Goal: Information Seeking & Learning: Find specific fact

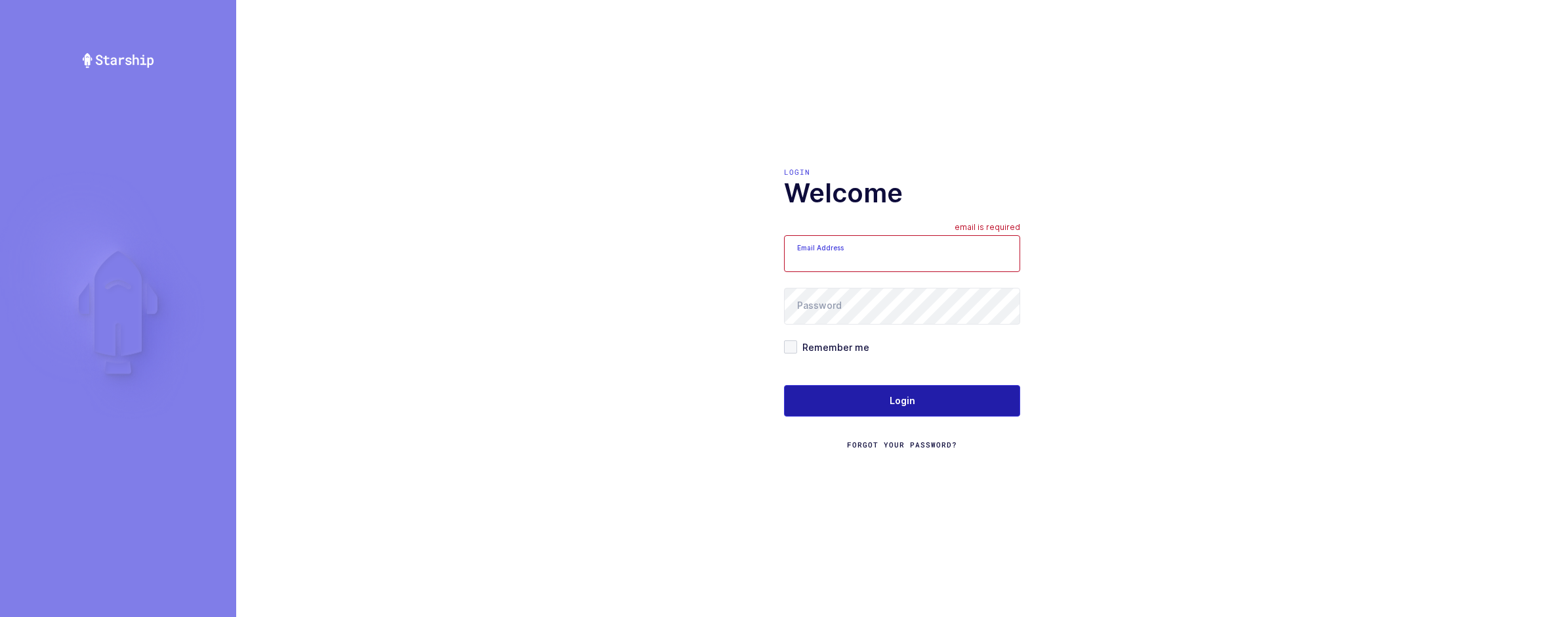
type input "sameer@janustrade.com"
click at [896, 389] on button "Login" at bounding box center [902, 400] width 236 height 31
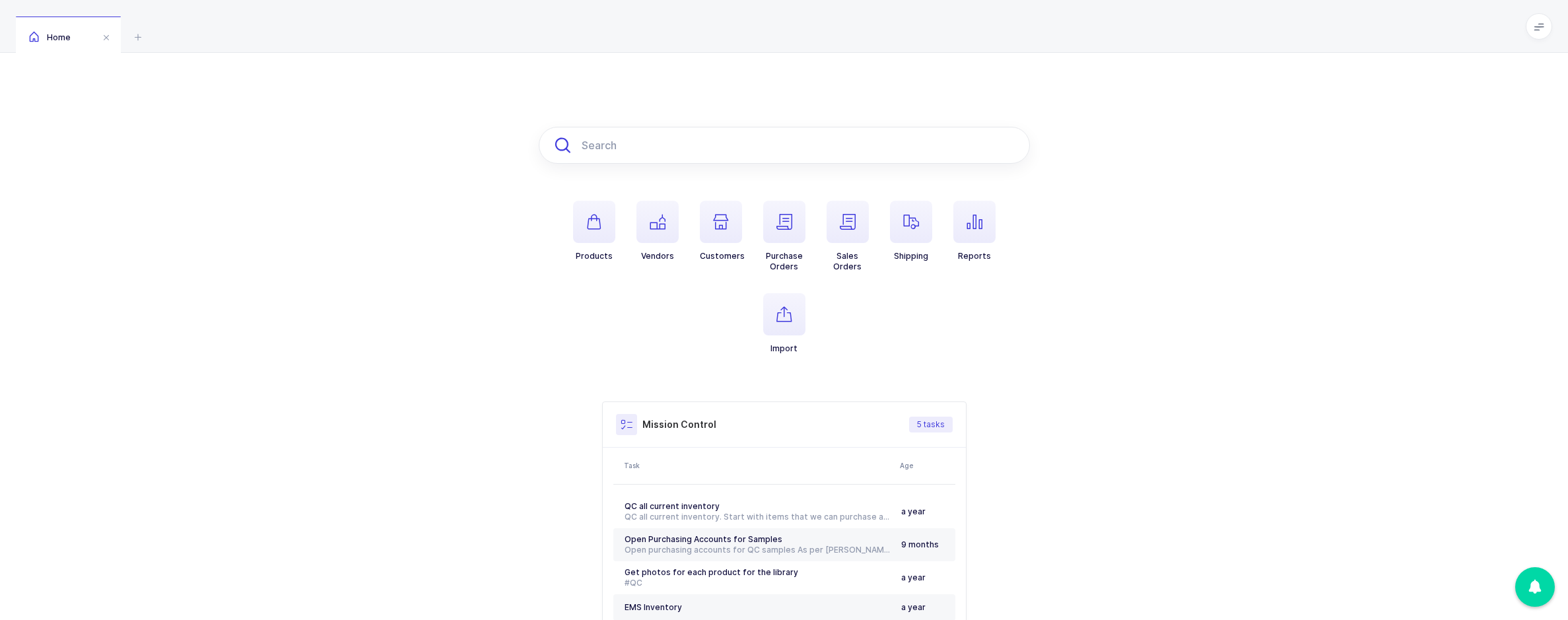
click at [586, 142] on input "text" at bounding box center [784, 145] width 491 height 37
paste input "NIM-C100AC-PHYSI"
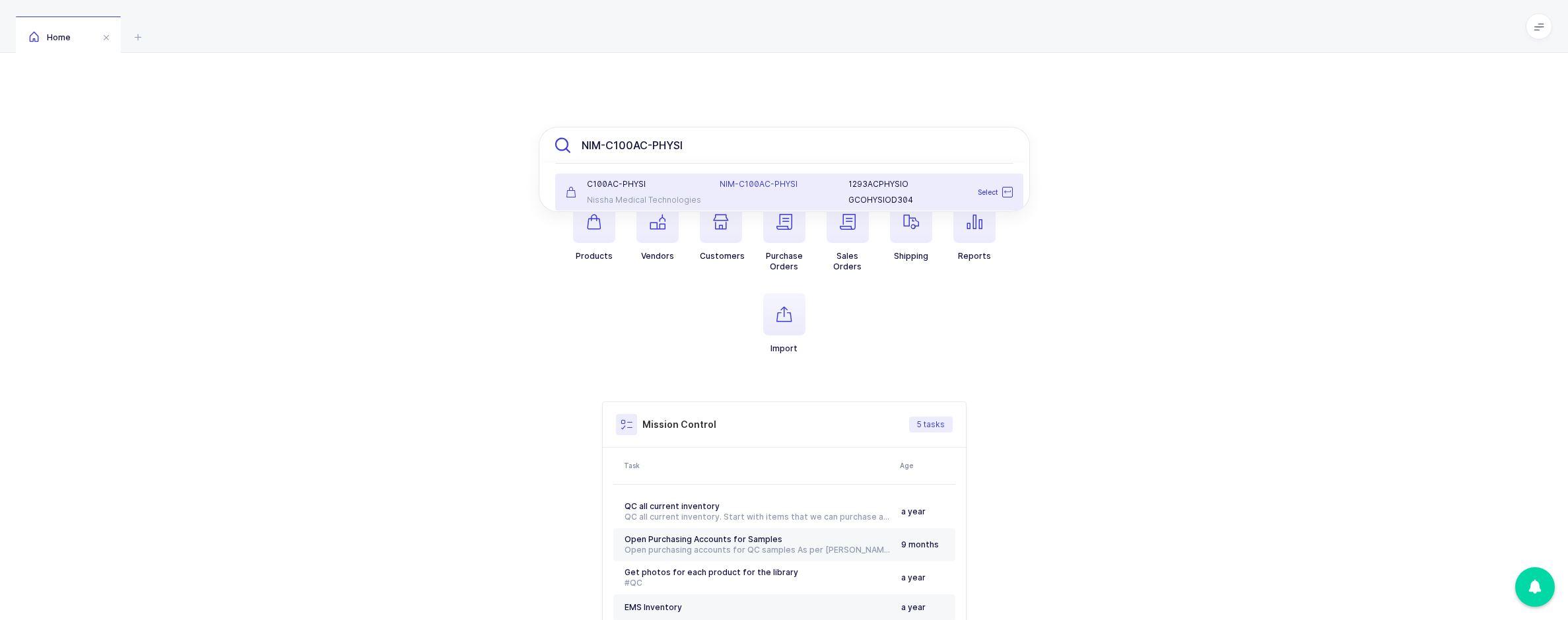
type input "NIM-C100AC-PHYSI"
click at [652, 181] on div "C100AC-PHYSI" at bounding box center [635, 184] width 139 height 10
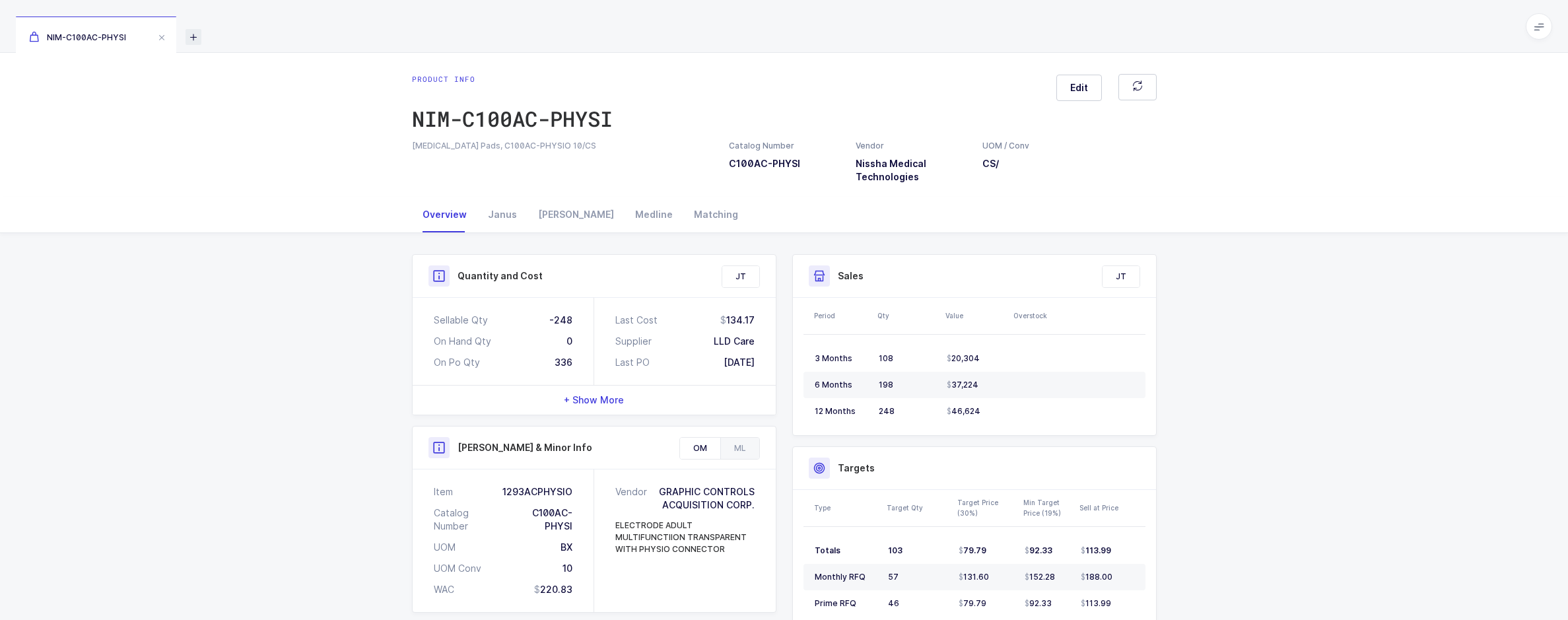
click at [199, 37] on icon at bounding box center [193, 37] width 16 height 16
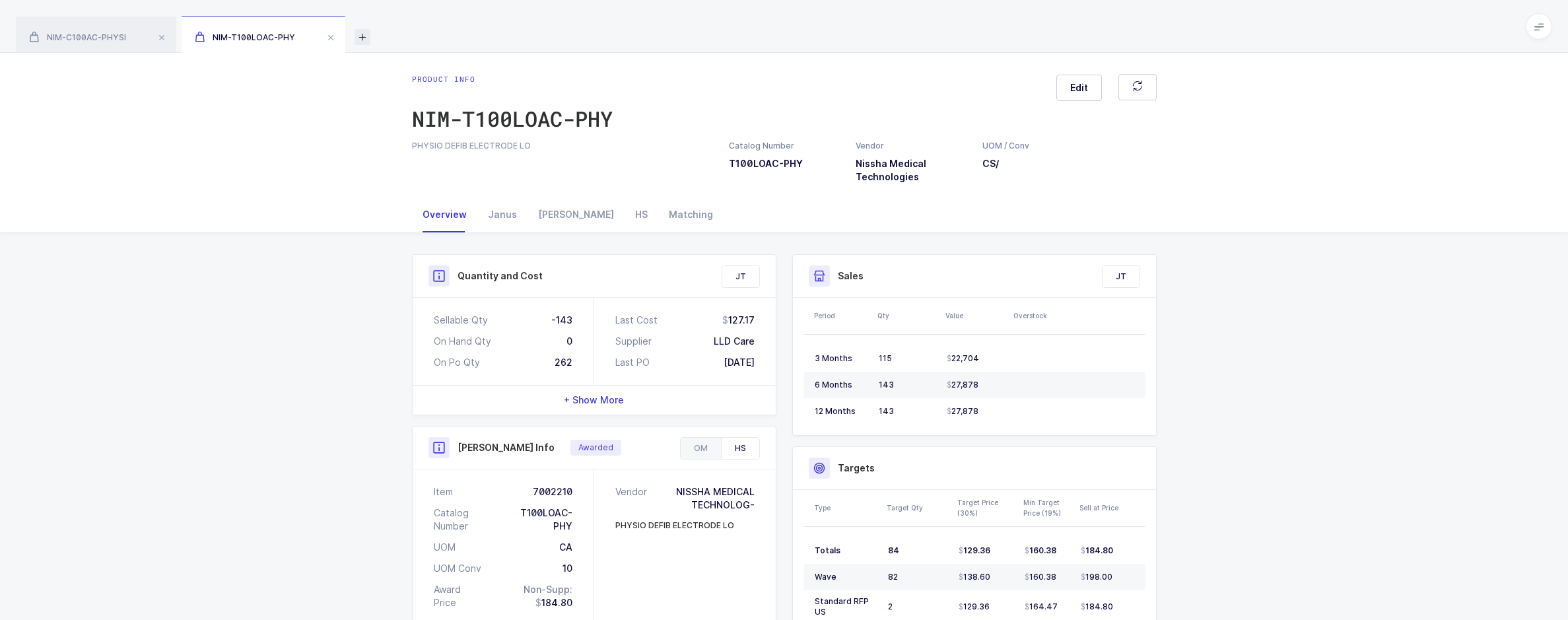
click at [364, 37] on icon at bounding box center [362, 37] width 16 height 16
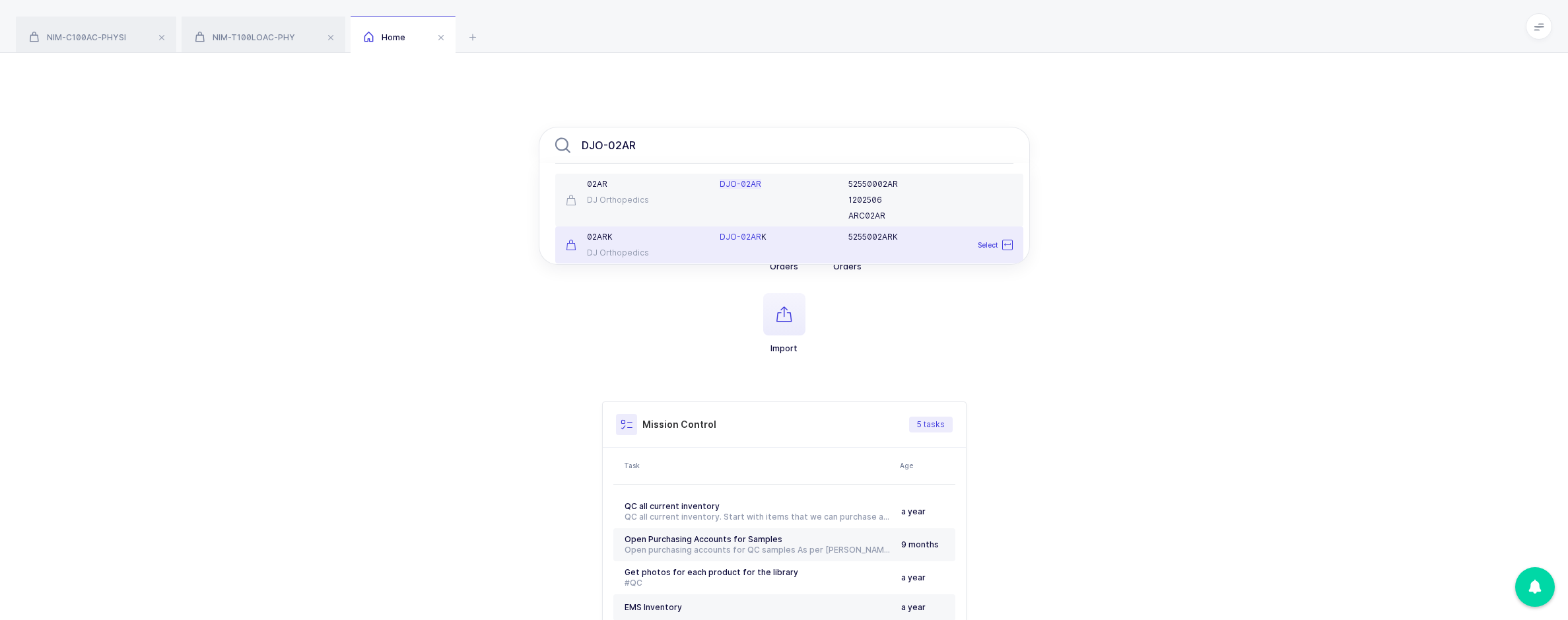
type input "DJO-02AR"
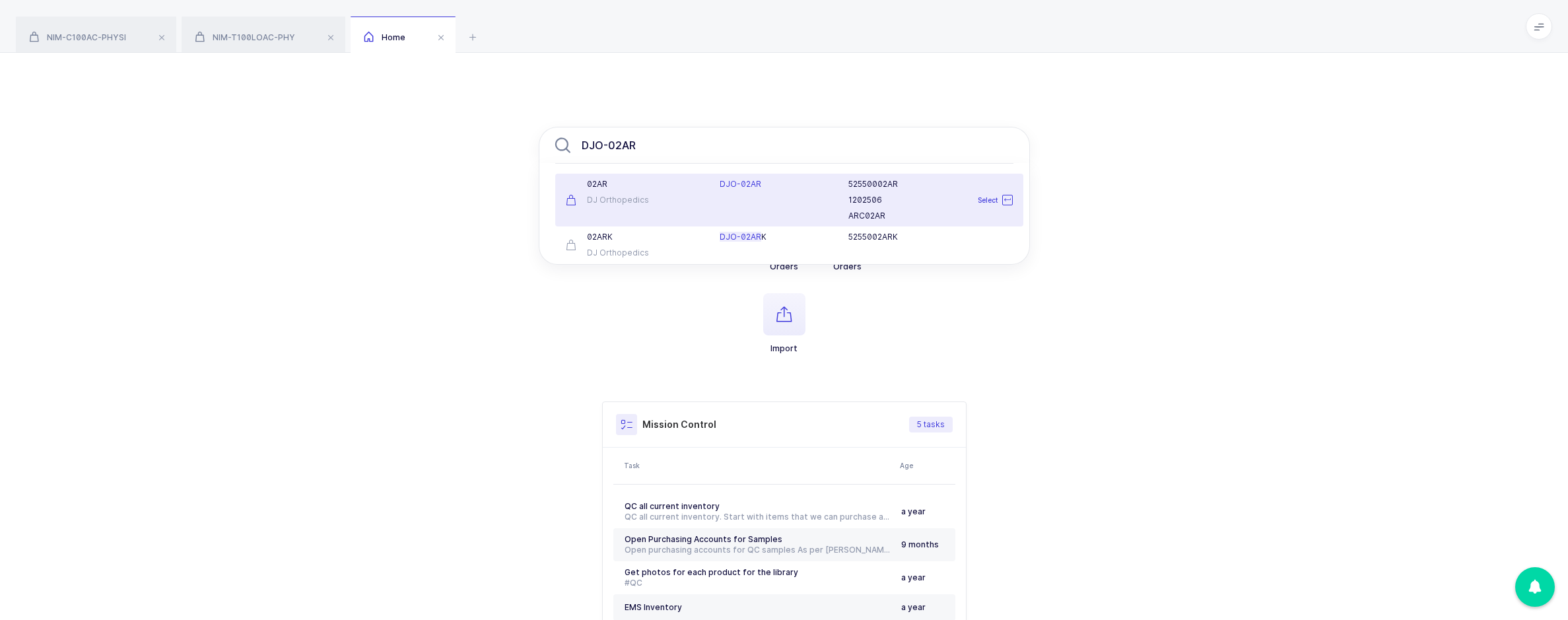
click at [630, 213] on div "02AR DJ Orthopedics" at bounding box center [636, 200] width 155 height 43
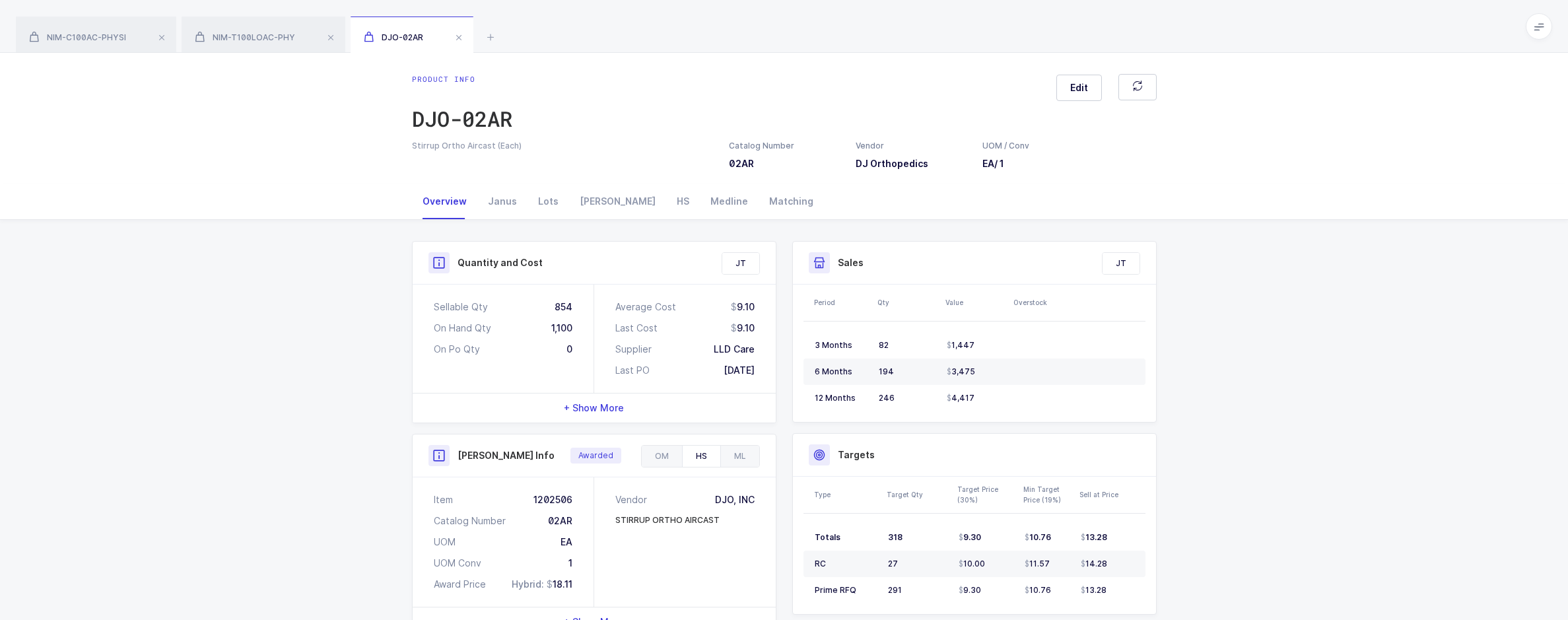
click at [490, 25] on div "NIM-C100AC-PHYSI NIM-T100LOAC-PHY DJO-02AR" at bounding box center [784, 26] width 1568 height 53
click at [490, 36] on icon at bounding box center [490, 37] width 16 height 16
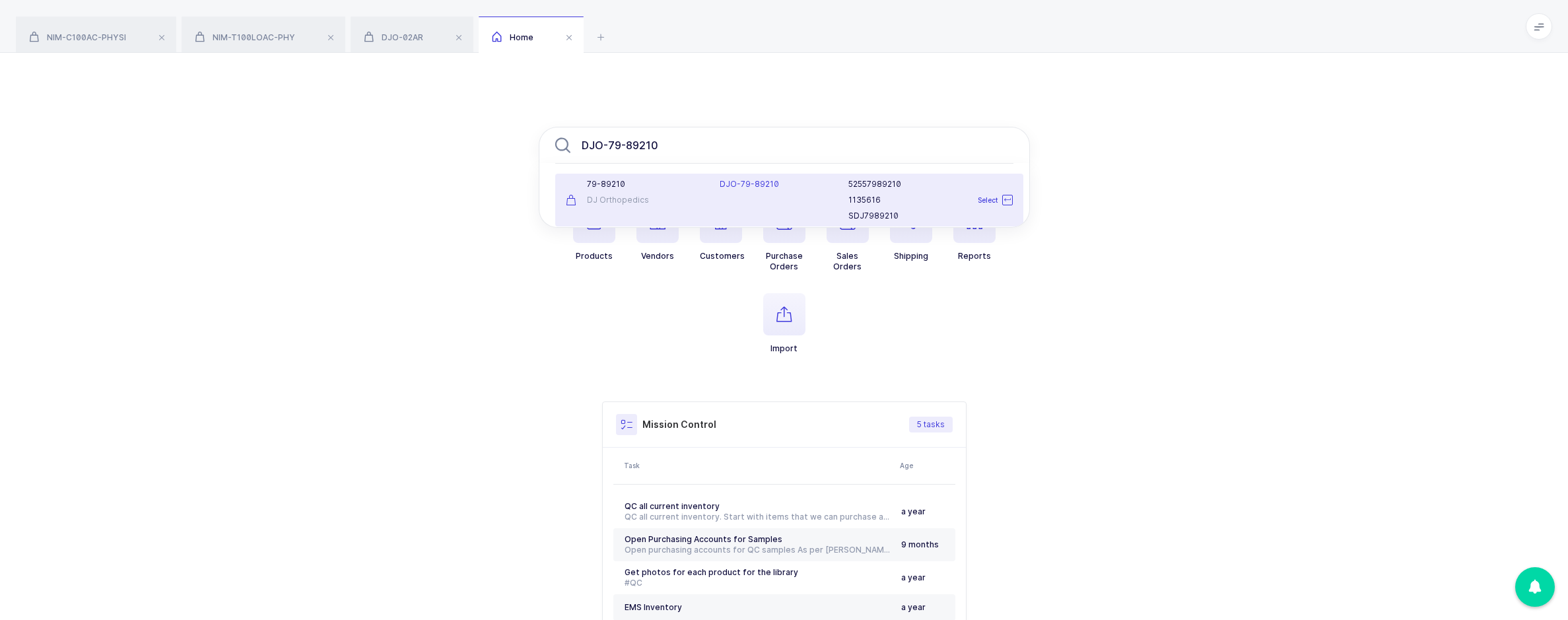
type input "DJO-79-89210"
click at [720, 180] on span "DJO-79-89210" at bounding box center [750, 184] width 60 height 10
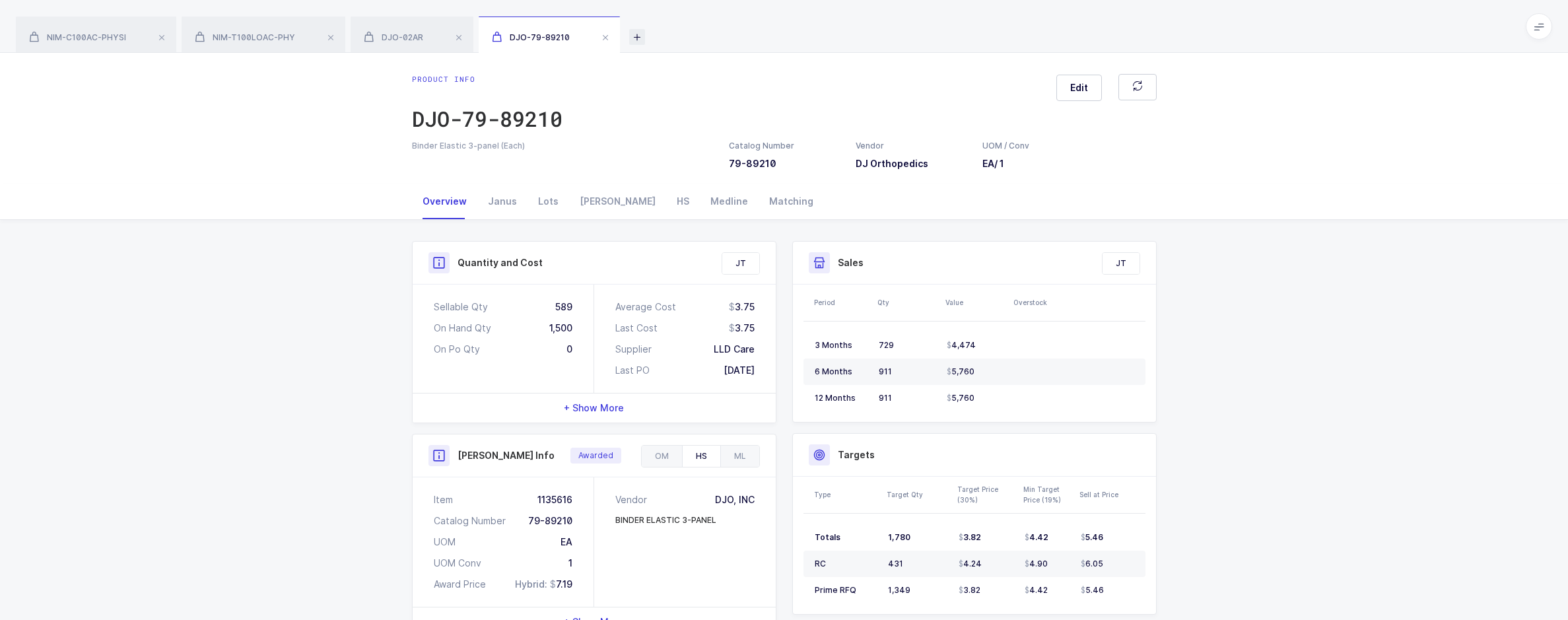
click at [635, 37] on icon at bounding box center [636, 37] width 16 height 16
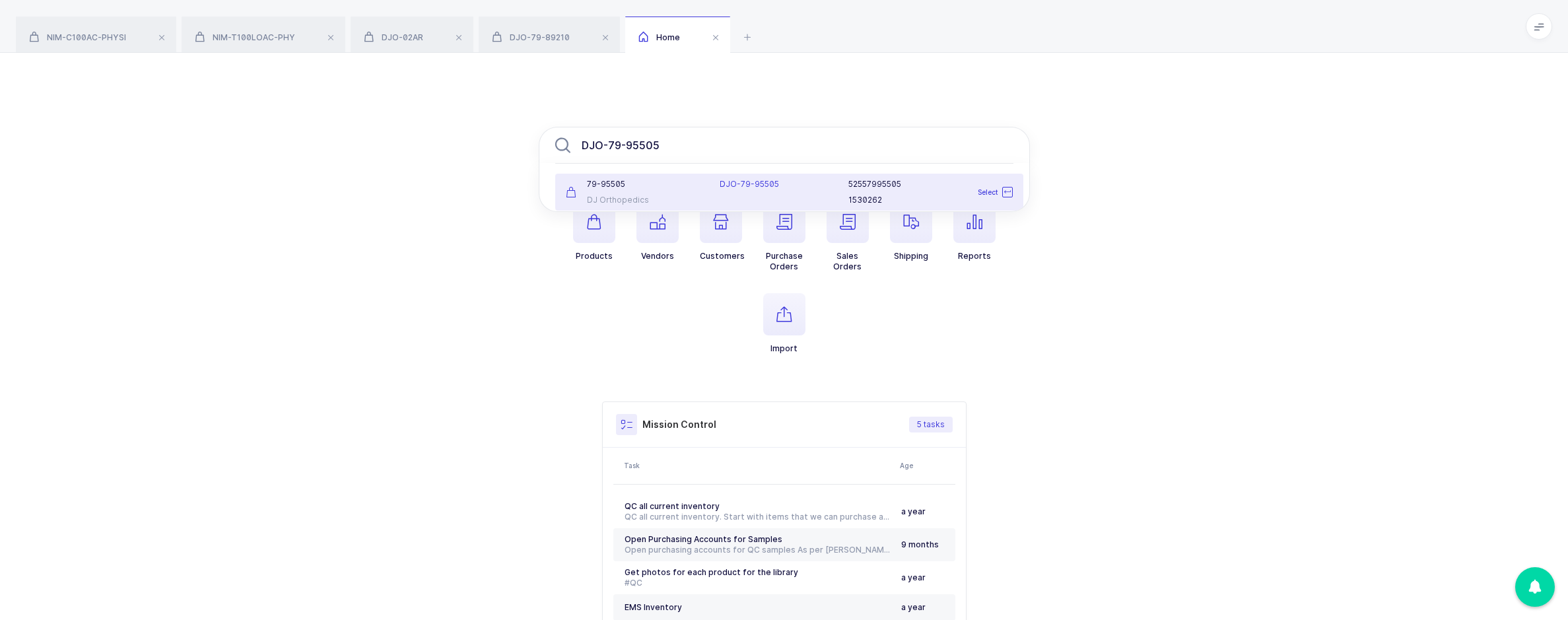
type input "DJO-79-95505"
click at [721, 191] on div "DJO-79-95505" at bounding box center [775, 191] width 128 height 26
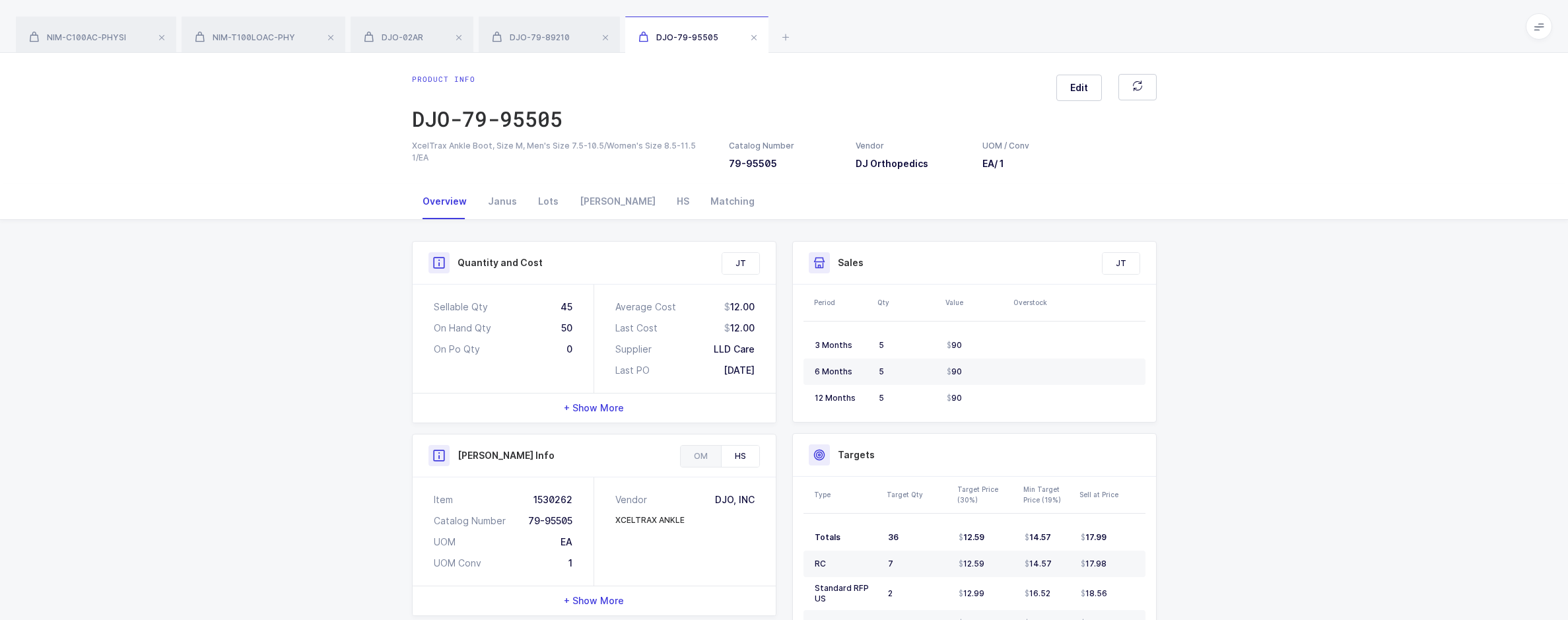
click at [781, 25] on div "NIM-C100AC-PHYSI NIM-T100LOAC-PHY DJO-02AR DJO-79-89210 DJO-79-95505" at bounding box center [784, 26] width 1568 height 53
click at [781, 34] on icon at bounding box center [785, 37] width 16 height 16
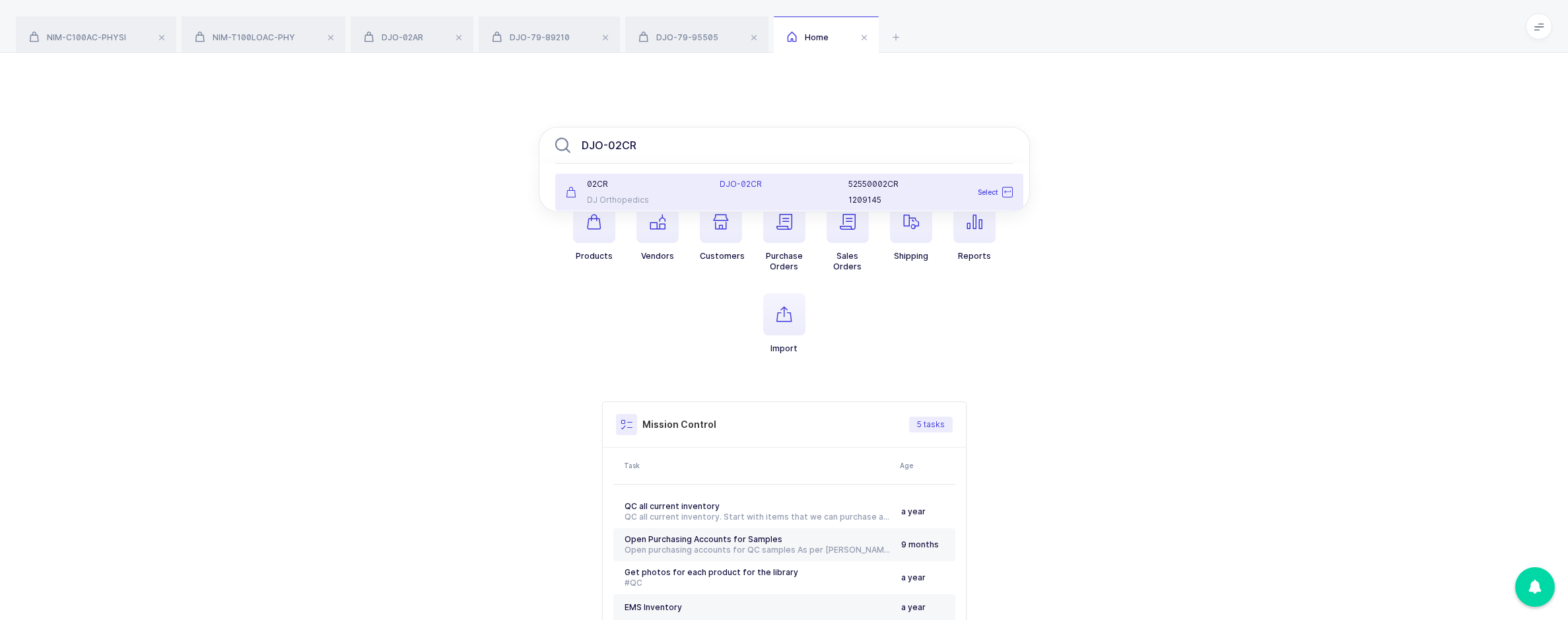
type input "DJO-02CR"
click at [754, 176] on li "02CR DJ Orthopedics DJO-02CR 52550002CR 1209145 Select" at bounding box center [790, 191] width 468 height 37
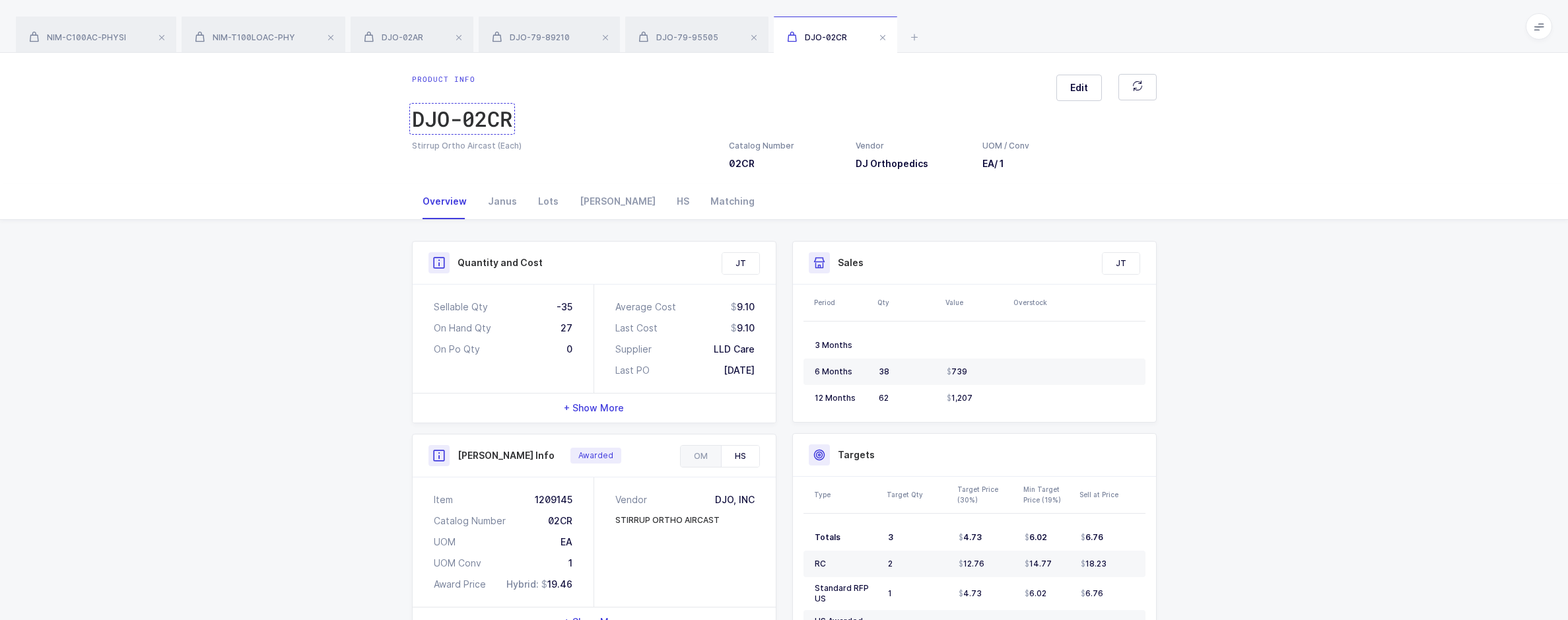
drag, startPoint x: 443, startPoint y: 117, endPoint x: 455, endPoint y: 119, distance: 12.2
click at [443, 117] on div "DJO-02CR" at bounding box center [462, 118] width 100 height 26
click at [440, 118] on div "DJO-02CR" at bounding box center [462, 118] width 100 height 26
drag, startPoint x: 519, startPoint y: 149, endPoint x: 399, endPoint y: 154, distance: 120.1
click at [399, 154] on div "Product info DJO-02CR Edit Stirrup Ortho Aircast (Each) Catalog Number 02CR Ven…" at bounding box center [784, 118] width 1568 height 131
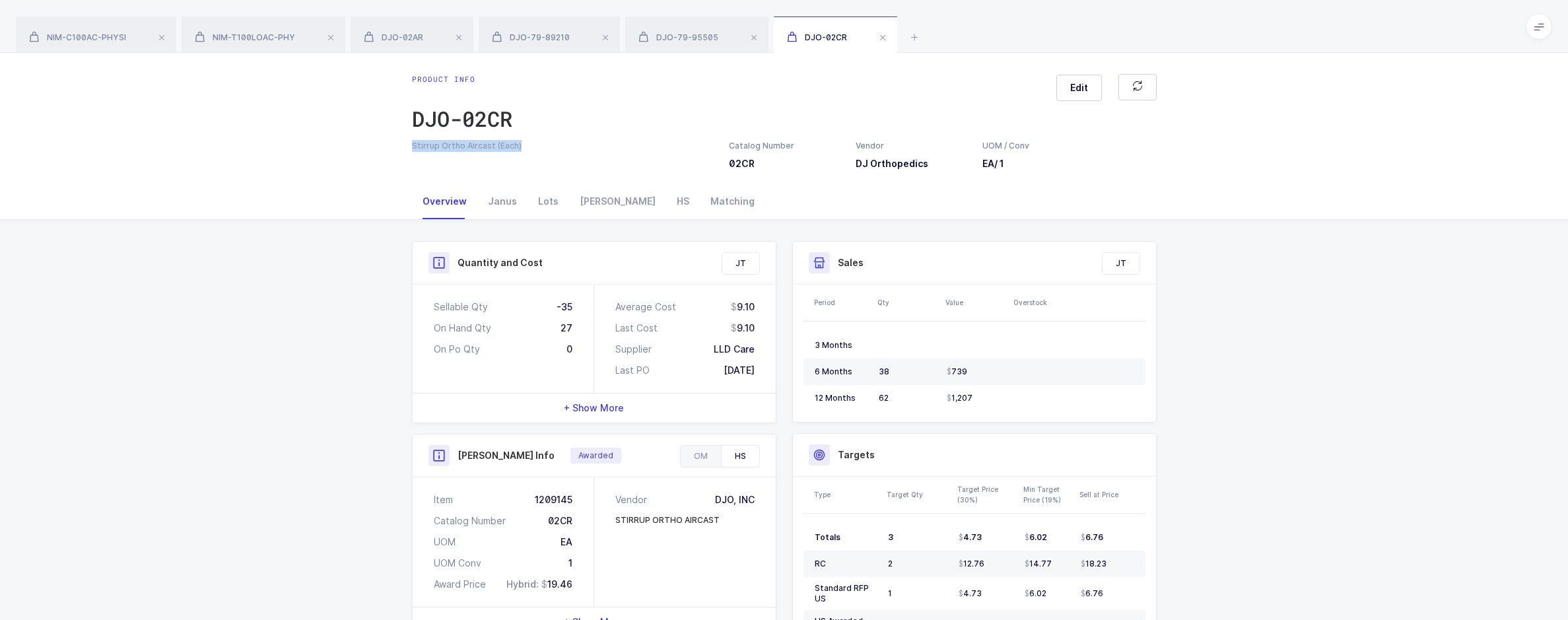
copy div "Stirrup Ortho Aircast (Each)"
drag, startPoint x: 712, startPoint y: 37, endPoint x: 584, endPoint y: 91, distance: 138.9
click at [712, 37] on span "DJO-79-95505" at bounding box center [678, 37] width 80 height 10
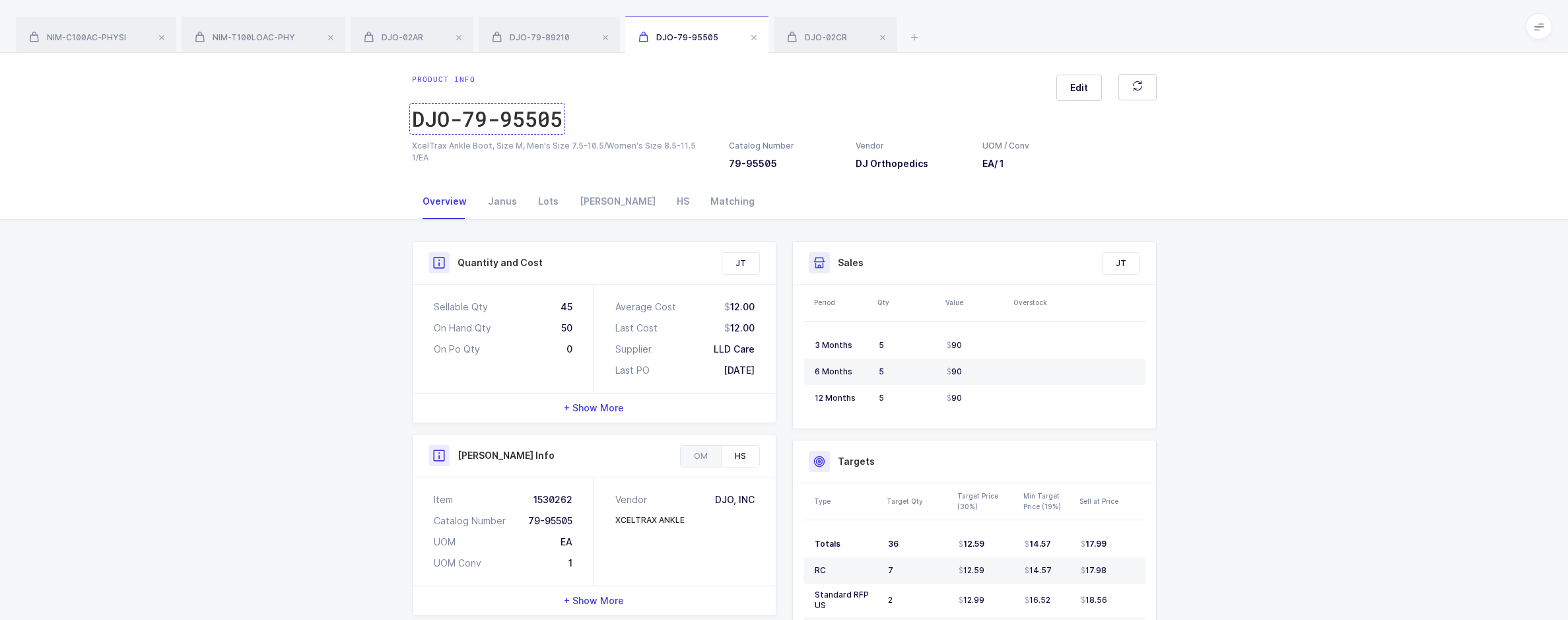
click at [457, 130] on div "DJO-79-95505" at bounding box center [487, 118] width 151 height 26
click at [522, 126] on div "DJO-79-95505" at bounding box center [487, 118] width 151 height 26
click at [653, 141] on div "XcelTrax Ankle Boot, Size M, Men's Size 7.5-10.5/Women's Size 8.5-11.5 1/EA" at bounding box center [562, 151] width 301 height 24
drag, startPoint x: 699, startPoint y: 145, endPoint x: 408, endPoint y: 153, distance: 291.1
click at [408, 153] on div "XcelTrax Ankle Boot, Size M, Men's Size 7.5-10.5/Women's Size 8.5-11.5 1/EA Cat…" at bounding box center [784, 155] width 761 height 31
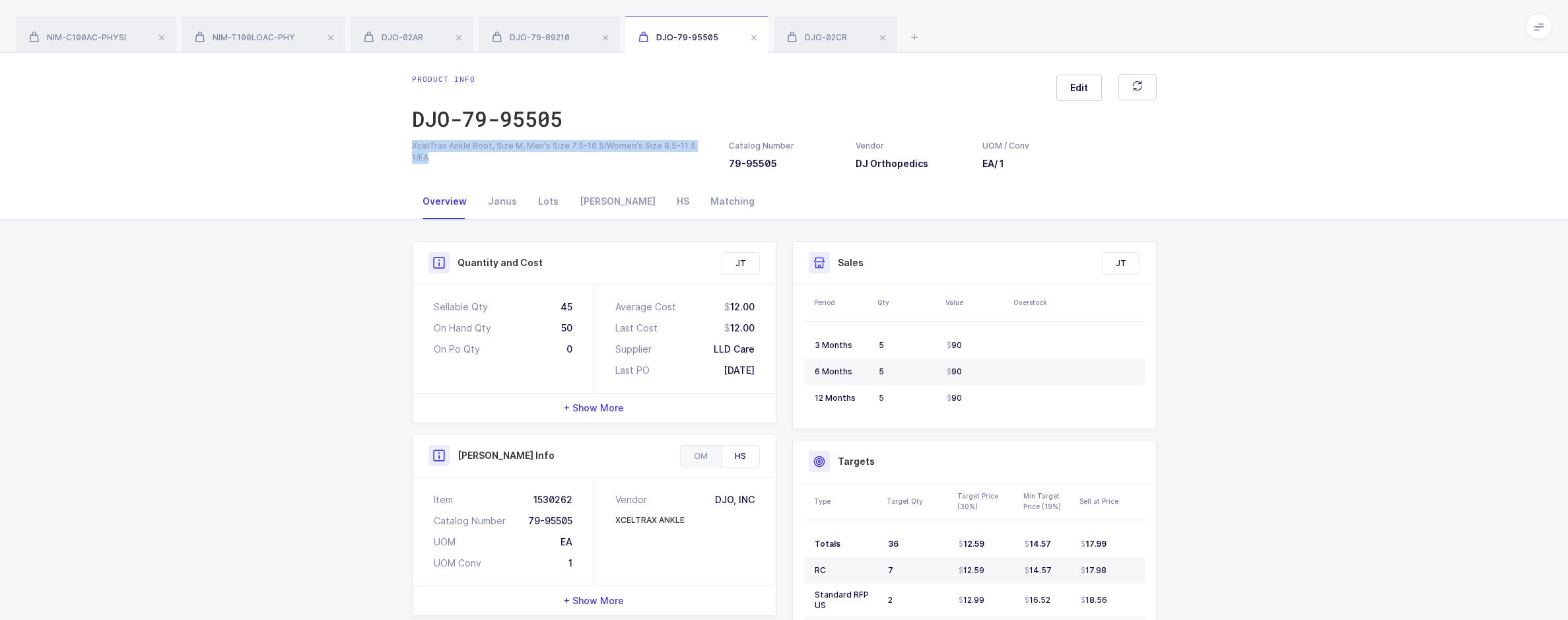
copy div "XcelTrax Ankle Boot, Size M, Men's Size 7.5-10.5/Women's Size 8.5-11.5 1/EA"
drag, startPoint x: 550, startPoint y: 37, endPoint x: 550, endPoint y: 46, distance: 9.0
click at [550, 37] on span "DJO-79-89210" at bounding box center [531, 37] width 78 height 10
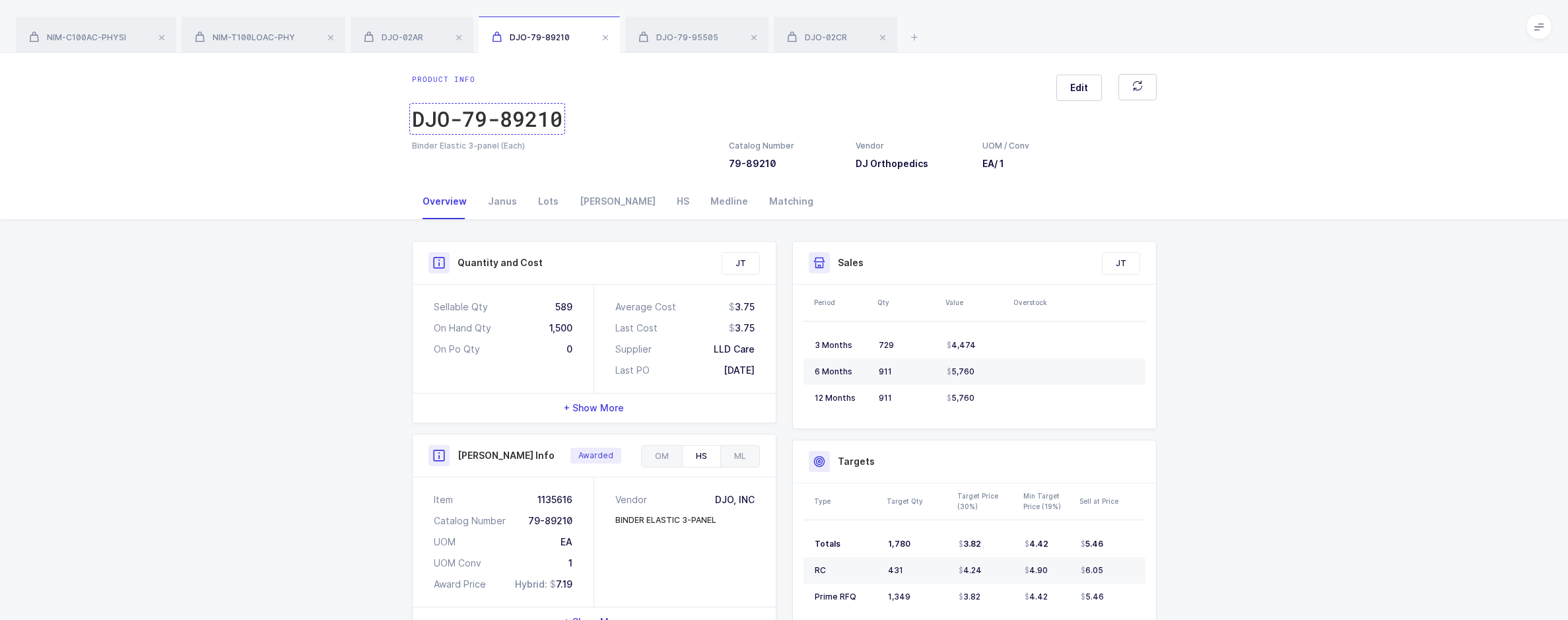
click at [512, 116] on div "DJO-79-89210" at bounding box center [487, 118] width 151 height 26
drag, startPoint x: 525, startPoint y: 146, endPoint x: 408, endPoint y: 147, distance: 117.0
click at [408, 147] on div "Binder Elastic 3-panel (Each)" at bounding box center [562, 145] width 316 height 12
copy div "Binder Elastic 3-panel (Each)"
click at [407, 48] on div "DJO-02AR" at bounding box center [412, 34] width 123 height 37
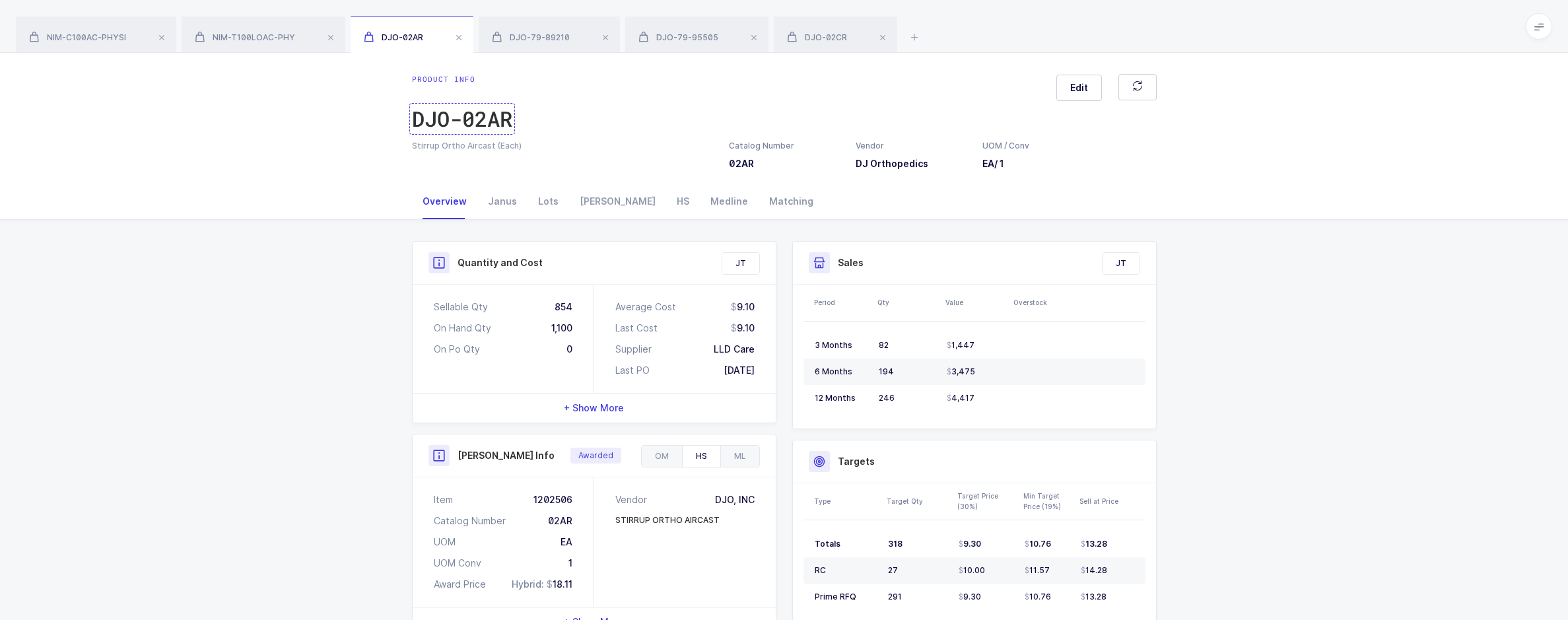
click at [500, 118] on div "DJO-02AR" at bounding box center [462, 118] width 100 height 26
drag, startPoint x: 510, startPoint y: 134, endPoint x: 515, endPoint y: 139, distance: 7.1
click at [510, 132] on div "DJO-02AR" at bounding box center [462, 118] width 100 height 26
drag, startPoint x: 516, startPoint y: 139, endPoint x: 387, endPoint y: 147, distance: 129.2
click at [387, 147] on div "Product info DJO-02AR Edit Stirrup Ortho Aircast (Each) Catalog Number 02AR Ven…" at bounding box center [784, 118] width 1568 height 131
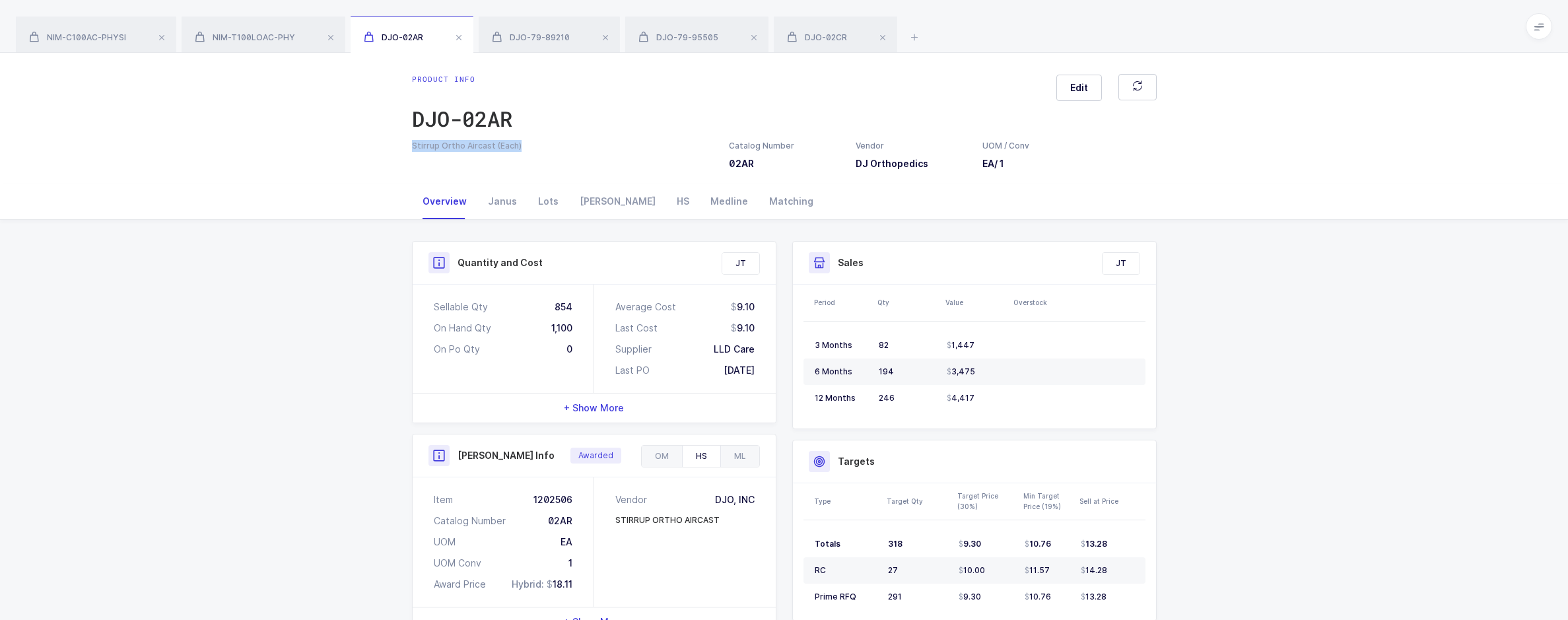
copy div "Stirrup Ortho Aircast (Each)"
drag, startPoint x: 254, startPoint y: 44, endPoint x: 369, endPoint y: 71, distance: 118.1
click at [254, 44] on div "NIM-T100LOAC-PHY" at bounding box center [263, 34] width 163 height 37
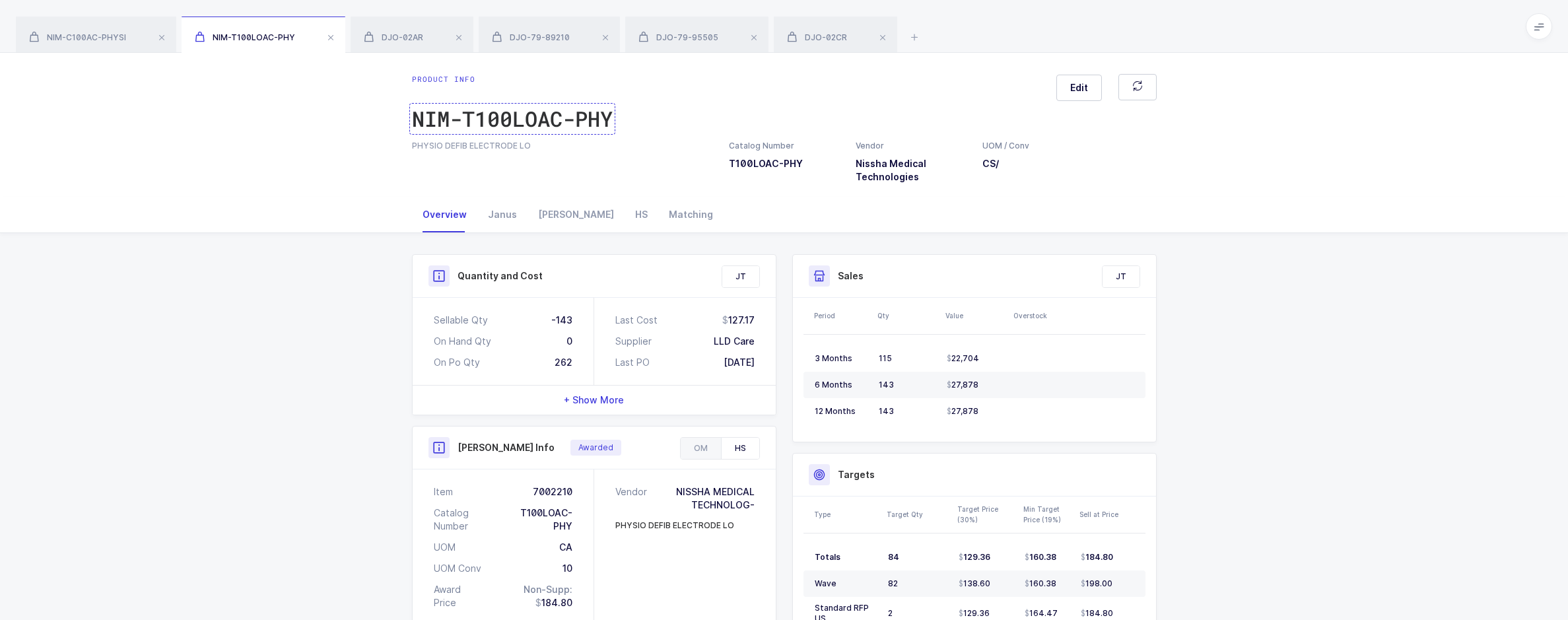
click at [504, 117] on div "NIM-T100LOAC-PHY" at bounding box center [512, 118] width 201 height 26
drag, startPoint x: 464, startPoint y: 145, endPoint x: 402, endPoint y: 142, distance: 62.1
click at [402, 142] on div "Product info NIM-T100LOAC-PHY Edit PHYSIO DEFIB ELECTRODE LO Catalog Number T10…" at bounding box center [784, 128] width 766 height 110
drag, startPoint x: 402, startPoint y: 142, endPoint x: 533, endPoint y: 151, distance: 131.3
click at [536, 151] on div "PHYSIO DEFIB ELECTRODE LO" at bounding box center [562, 145] width 301 height 12
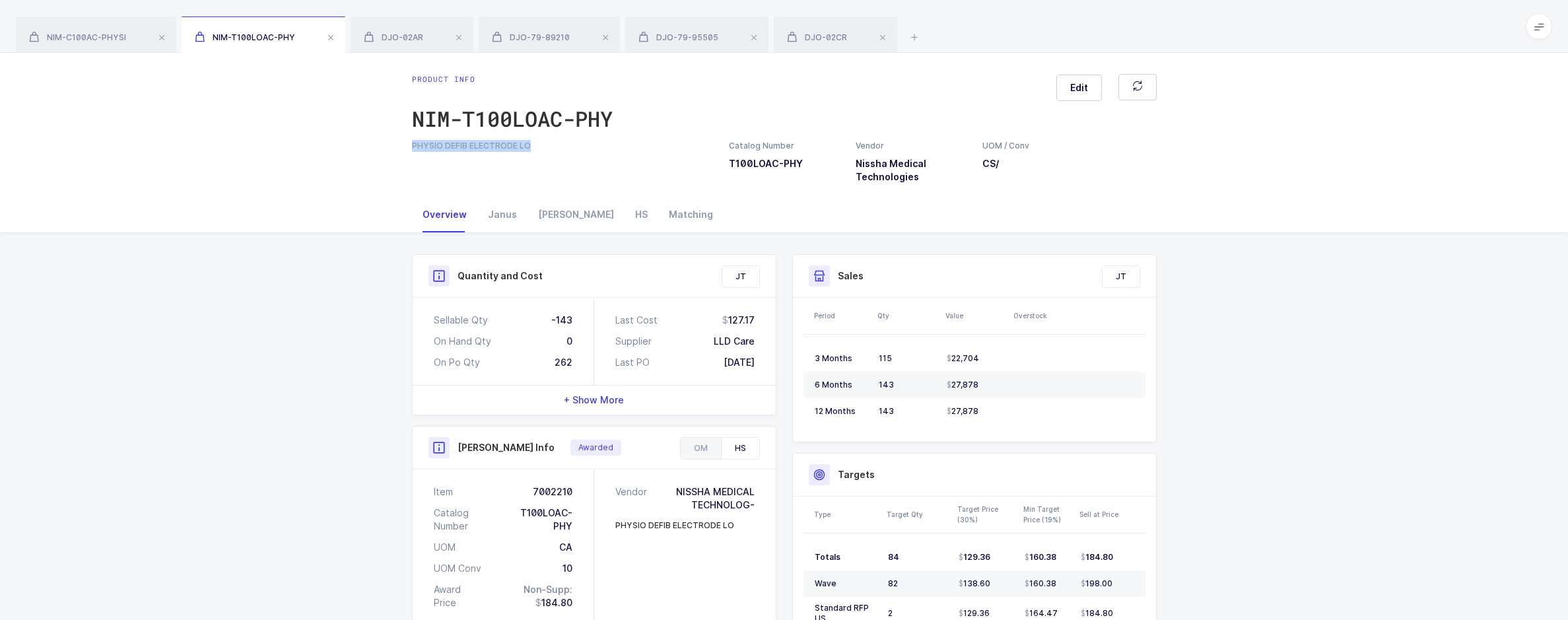
drag, startPoint x: 533, startPoint y: 147, endPoint x: 374, endPoint y: 144, distance: 159.0
click at [374, 144] on div "Product info NIM-T100LOAC-PHY Edit PHYSIO DEFIB ELECTRODE LO Catalog Number T10…" at bounding box center [784, 124] width 1568 height 144
copy div "PHYSIO DEFIB ELECTRODE LO"
drag, startPoint x: 135, startPoint y: 35, endPoint x: 144, endPoint y: 37, distance: 9.2
click at [135, 35] on div "NIM-C100AC-PHYSI" at bounding box center [96, 34] width 161 height 37
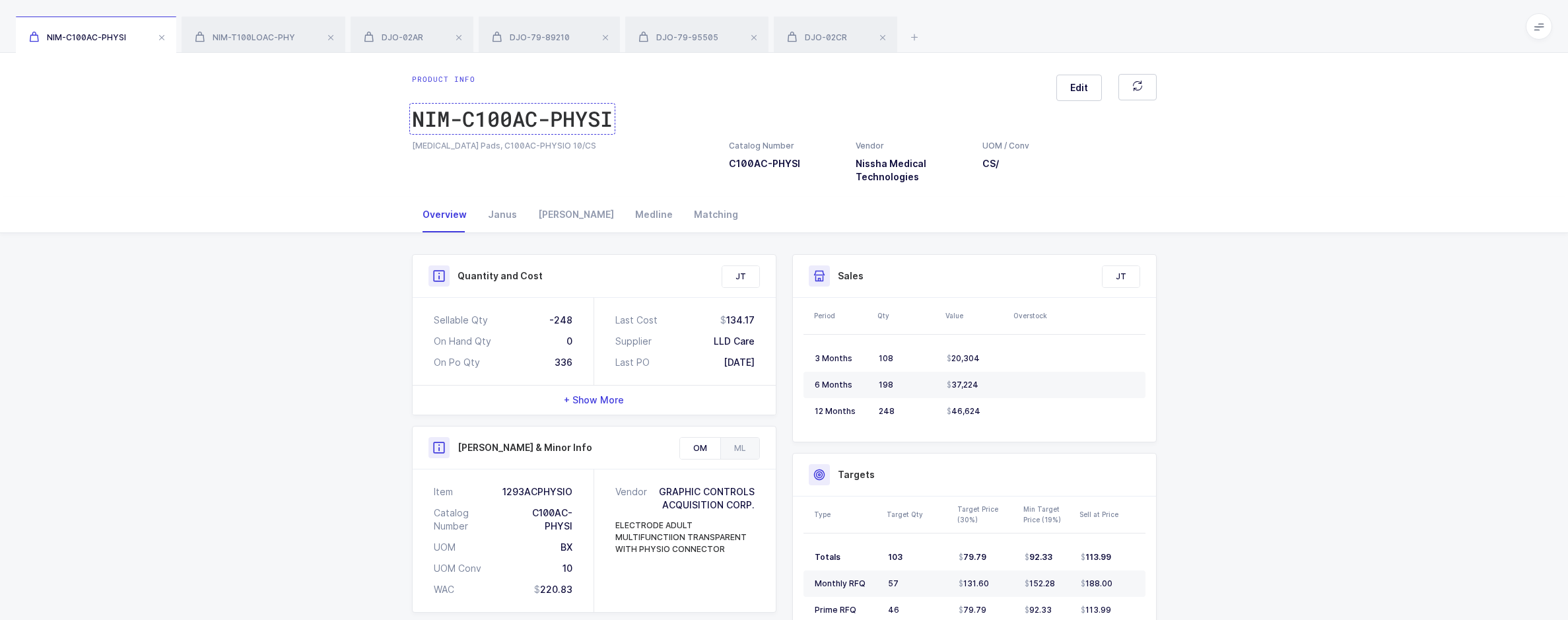
click at [551, 123] on div "NIM-C100AC-PHYSI" at bounding box center [512, 118] width 201 height 26
drag, startPoint x: 487, startPoint y: 145, endPoint x: 413, endPoint y: 149, distance: 74.1
click at [413, 149] on div "Defibrillator Pads, C100AC-PHYSIO 10/CS" at bounding box center [562, 145] width 301 height 12
copy div "Defibrillator Pads, C100AC-PHYSIO 10/CS"
click at [908, 34] on icon at bounding box center [914, 37] width 16 height 16
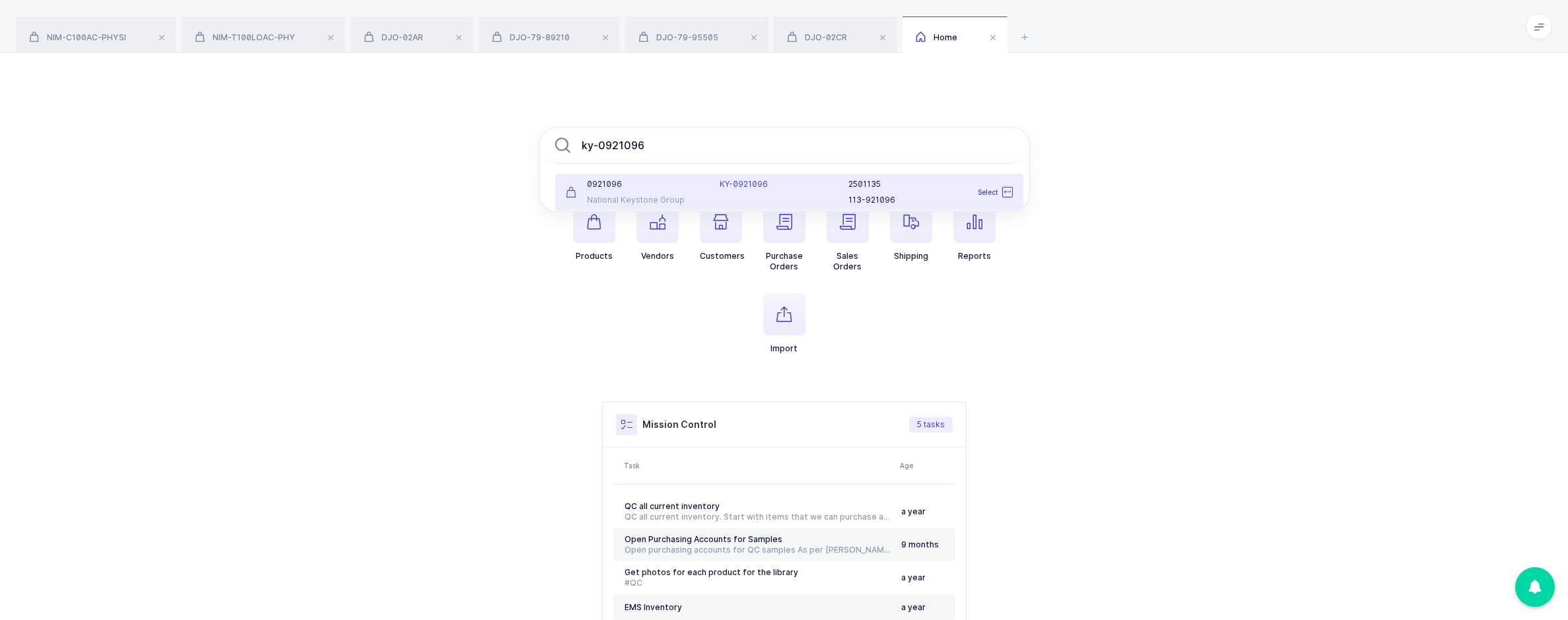
type input "ky-0921096"
click at [651, 178] on li "0921096 National Keystone Group KY-0921096 2501135 113-921096 Select" at bounding box center [790, 191] width 468 height 37
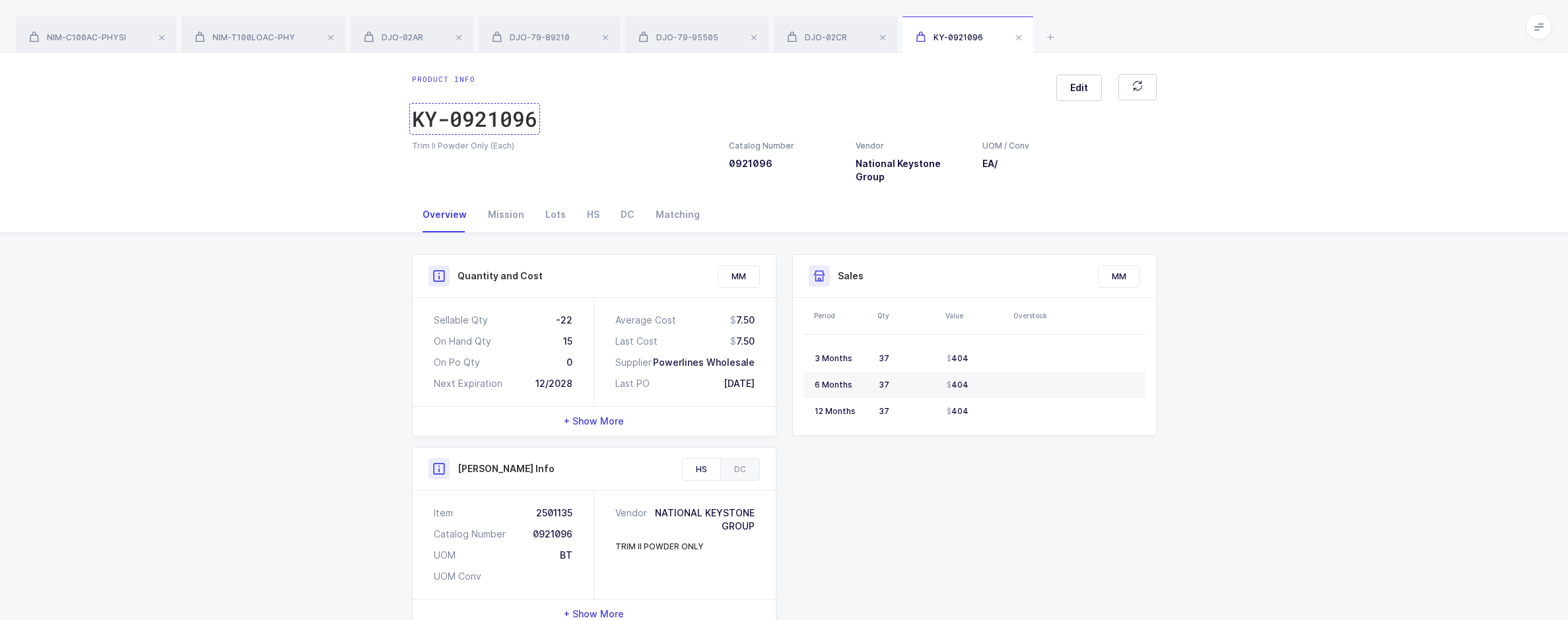
click at [515, 126] on div "KY-0921096" at bounding box center [474, 118] width 125 height 26
drag, startPoint x: 527, startPoint y: 139, endPoint x: 413, endPoint y: 143, distance: 114.1
click at [413, 143] on div "Product info KY-0921096 Edit Trim Ii Powder Only (Each) Catalog Number 0921096 …" at bounding box center [784, 128] width 766 height 110
drag, startPoint x: 413, startPoint y: 143, endPoint x: 502, endPoint y: 149, distance: 89.2
click at [502, 149] on div "Trim Ii Powder Only (Each)" at bounding box center [562, 145] width 301 height 12
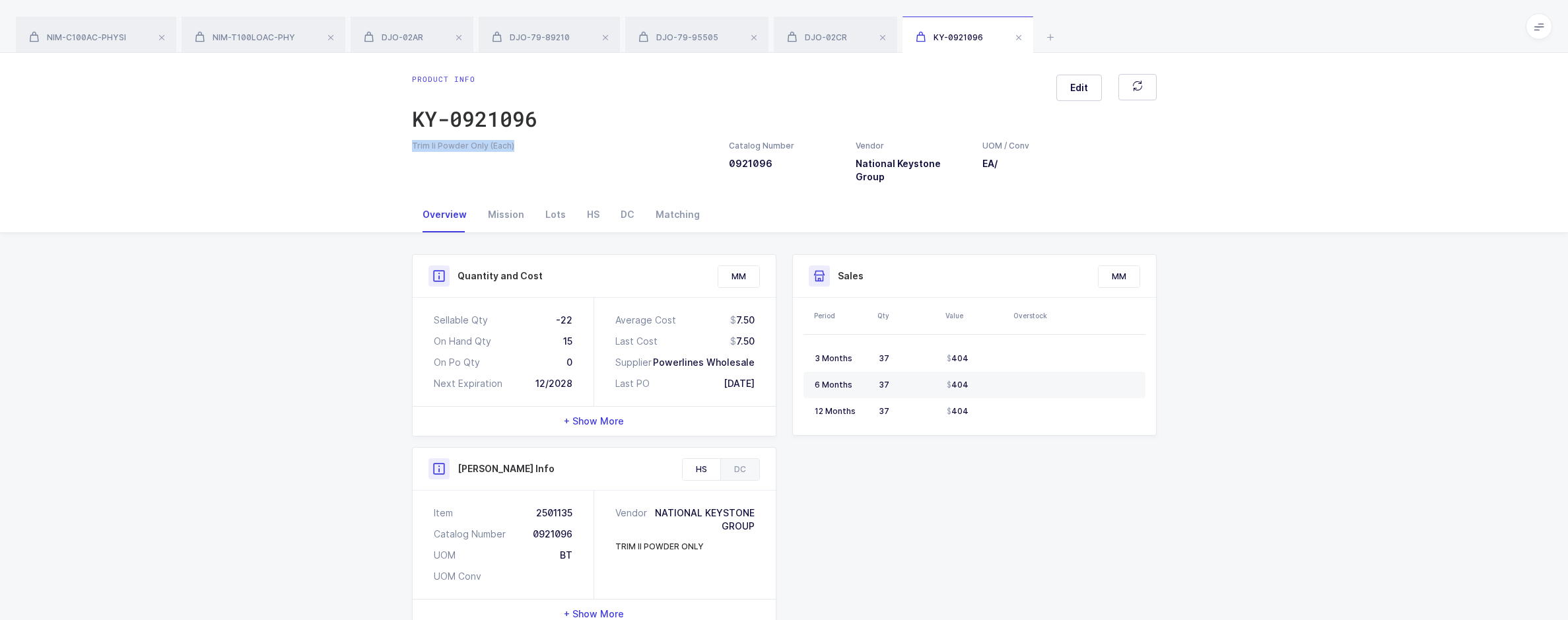
drag, startPoint x: 512, startPoint y: 149, endPoint x: 396, endPoint y: 143, distance: 116.2
click at [396, 143] on div "Product info KY-0921096 Edit Trim Ii Powder Only (Each) Catalog Number 0921096 …" at bounding box center [784, 124] width 1568 height 144
copy div "Trim Ii Powder Only (Each)"
